Goal: Information Seeking & Learning: Check status

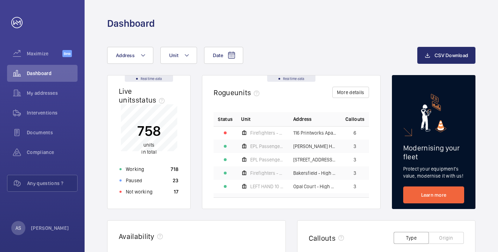
click at [125, 51] on button "Address" at bounding box center [130, 55] width 46 height 17
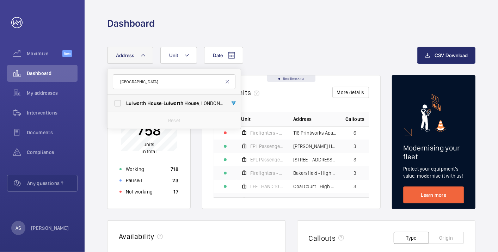
type input "[GEOGRAPHIC_DATA]"
click at [158, 101] on span "House" at bounding box center [154, 103] width 14 height 6
click at [125, 101] on input "[STREET_ADDRESS]" at bounding box center [118, 103] width 14 height 14
checkbox input "true"
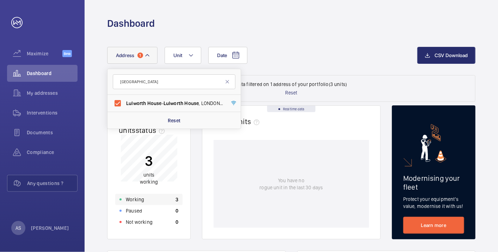
click at [165, 199] on div "Working 3" at bounding box center [148, 199] width 67 height 11
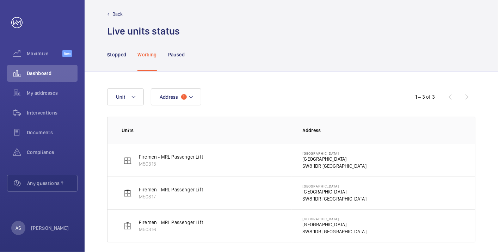
scroll to position [13, 0]
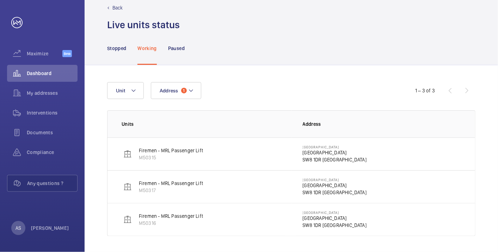
click at [166, 150] on p "Firemen - MRL Passenger Lift" at bounding box center [171, 150] width 64 height 7
click at [313, 150] on p "[GEOGRAPHIC_DATA]" at bounding box center [335, 152] width 64 height 7
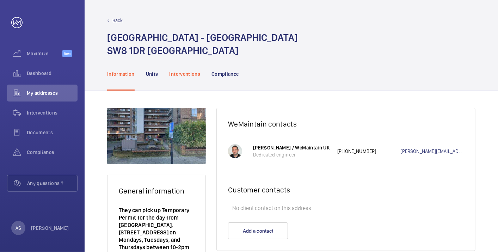
click at [183, 71] on p "Interventions" at bounding box center [185, 74] width 31 height 7
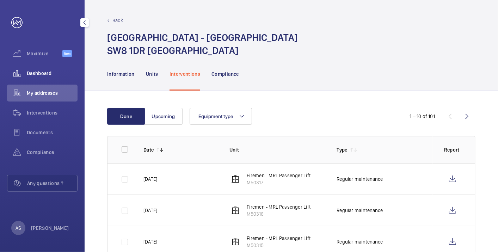
click at [40, 71] on span "Dashboard" at bounding box center [52, 73] width 51 height 7
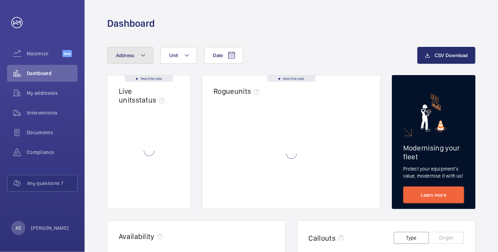
click at [136, 51] on button "Address" at bounding box center [130, 55] width 46 height 17
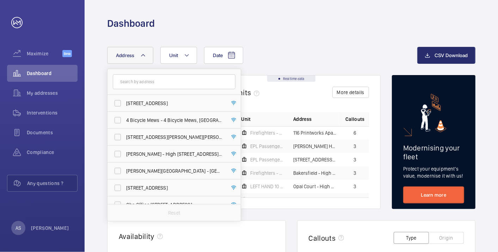
click at [134, 84] on input "text" at bounding box center [174, 81] width 123 height 15
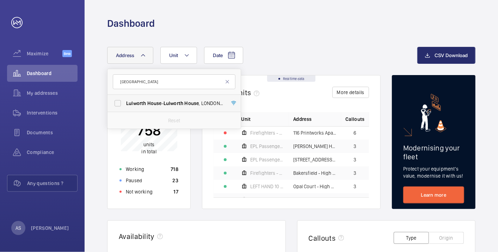
type input "[GEOGRAPHIC_DATA]"
click at [164, 105] on span "[STREET_ADDRESS]" at bounding box center [174, 103] width 97 height 7
click at [125, 105] on input "[STREET_ADDRESS]" at bounding box center [118, 103] width 14 height 14
checkbox input "true"
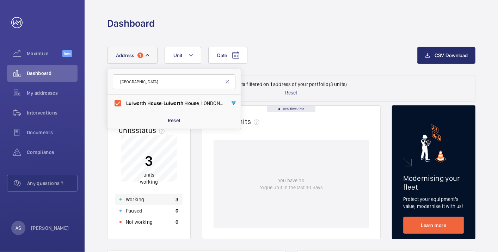
click at [155, 203] on div "Working 3" at bounding box center [148, 199] width 67 height 11
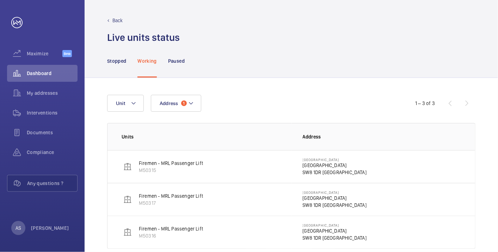
scroll to position [13, 0]
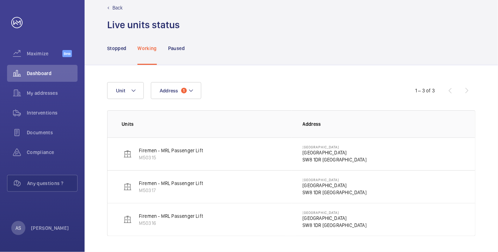
click at [311, 148] on p "[GEOGRAPHIC_DATA]" at bounding box center [335, 147] width 64 height 4
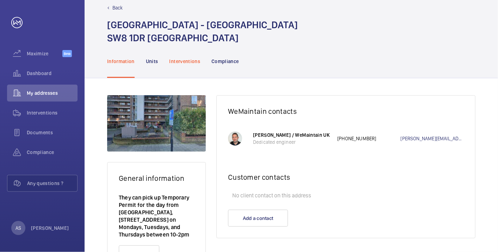
click at [179, 54] on div "Interventions" at bounding box center [185, 60] width 31 height 33
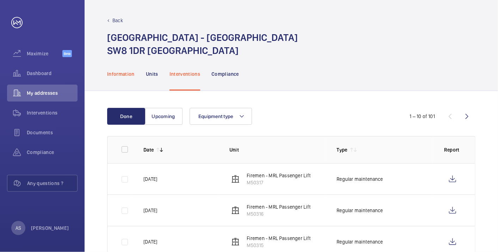
click at [127, 73] on p "Information" at bounding box center [120, 74] width 27 height 7
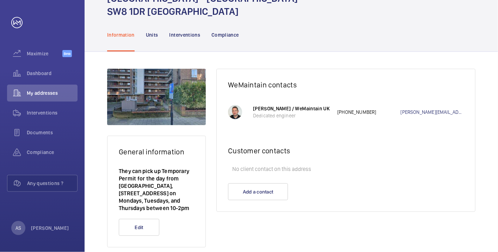
scroll to position [51, 0]
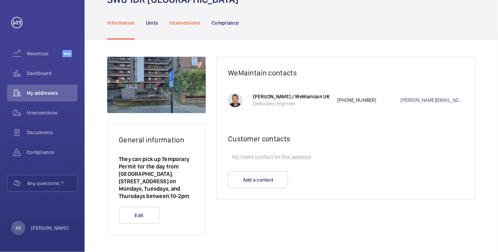
click at [190, 16] on div "Interventions" at bounding box center [185, 22] width 31 height 33
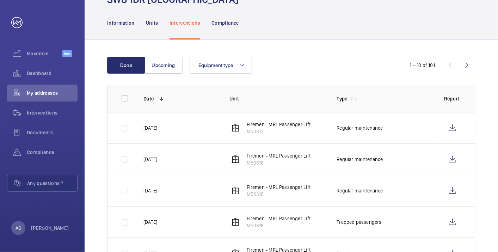
click at [346, 65] on div "Equipment type" at bounding box center [290, 65] width 201 height 17
